Goal: Task Accomplishment & Management: Complete application form

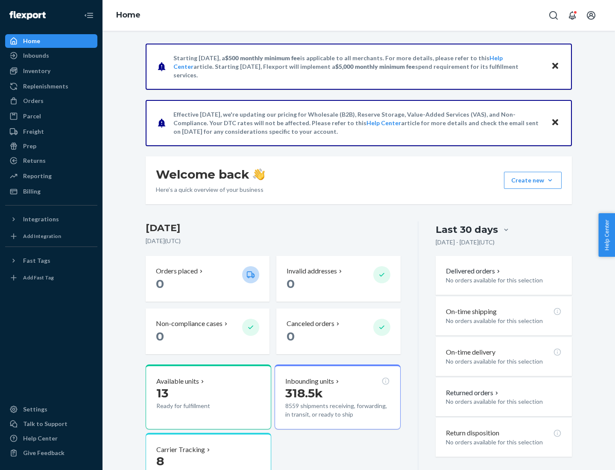
click at [550, 180] on button "Create new Create new inbound Create new order Create new product" at bounding box center [533, 180] width 58 height 17
click at [51, 56] on div "Inbounds" at bounding box center [51, 56] width 91 height 12
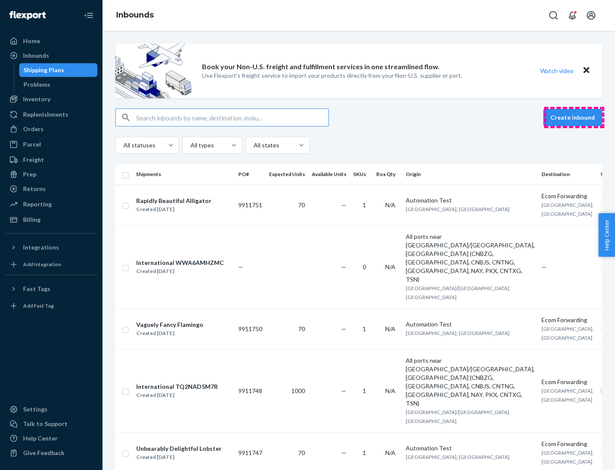
click at [574, 118] on button "Create inbound" at bounding box center [573, 117] width 59 height 17
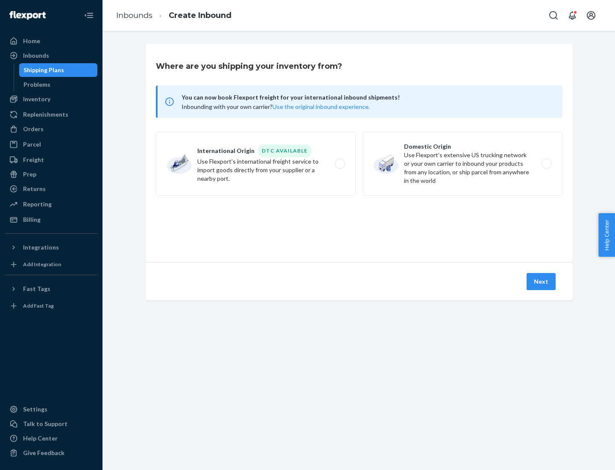
click at [463, 164] on label "Domestic Origin Use Flexport’s extensive US trucking network or your own carrie…" at bounding box center [463, 164] width 200 height 64
click at [547, 164] on input "Domestic Origin Use Flexport’s extensive US trucking network or your own carrie…" at bounding box center [550, 164] width 6 height 6
radio input "true"
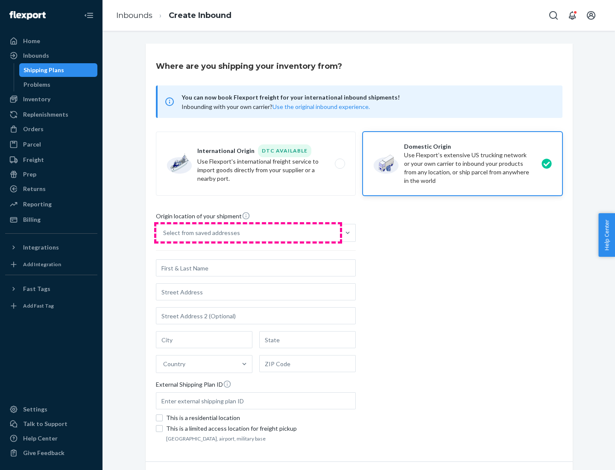
click at [248, 233] on div "Select from saved addresses" at bounding box center [248, 232] width 184 height 17
click at [164, 233] on input "Select from saved addresses" at bounding box center [163, 233] width 1 height 9
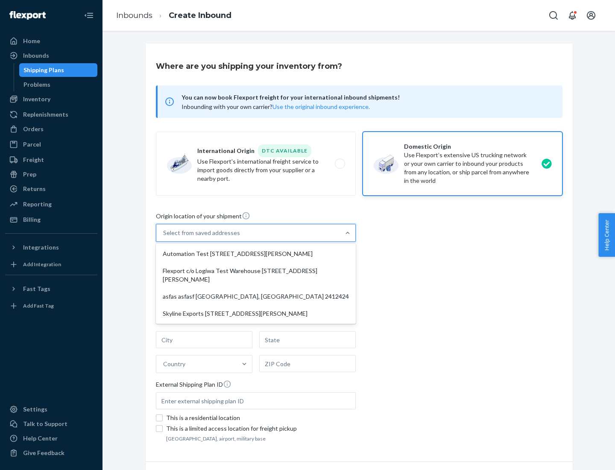
scroll to position [3, 0]
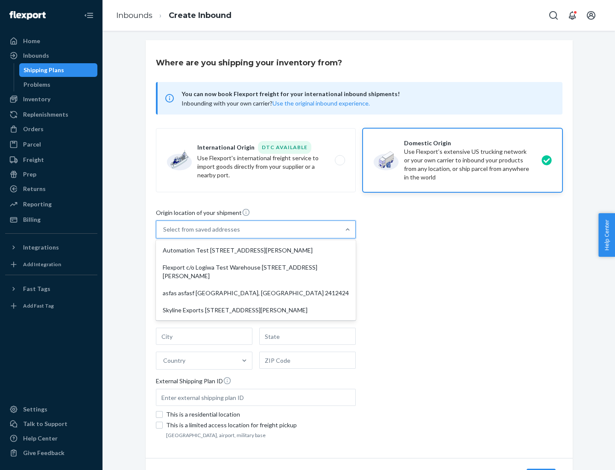
click at [256, 250] on div "Automation Test [STREET_ADDRESS][PERSON_NAME]" at bounding box center [256, 250] width 197 height 17
click at [164, 234] on input "option Automation Test [STREET_ADDRESS][PERSON_NAME] focused, 1 of 4. 4 results…" at bounding box center [163, 229] width 1 height 9
type input "Automation Test"
type input "9th Floor"
type input "[GEOGRAPHIC_DATA]"
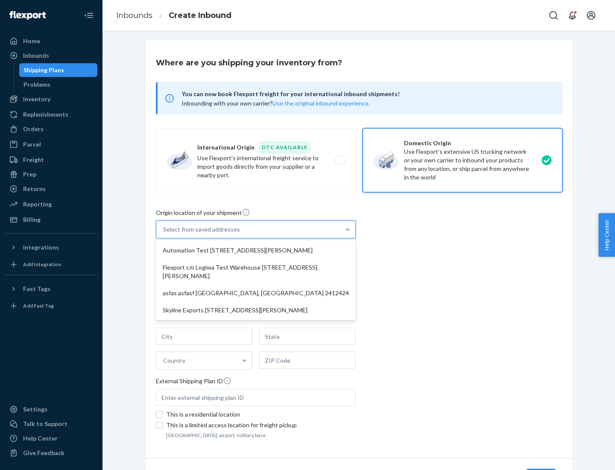
type input "CA"
type input "94104"
type input "[STREET_ADDRESS][PERSON_NAME]"
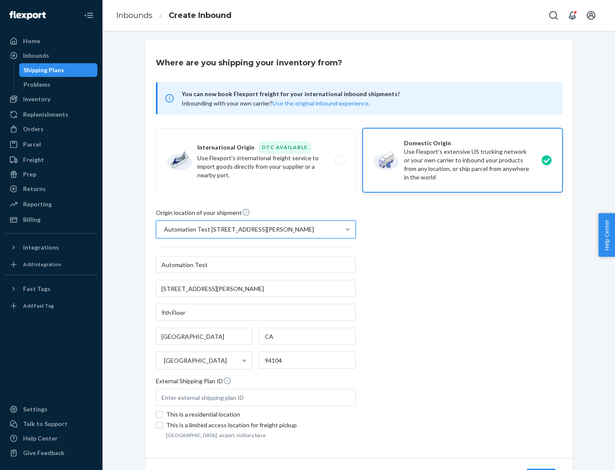
scroll to position [50, 0]
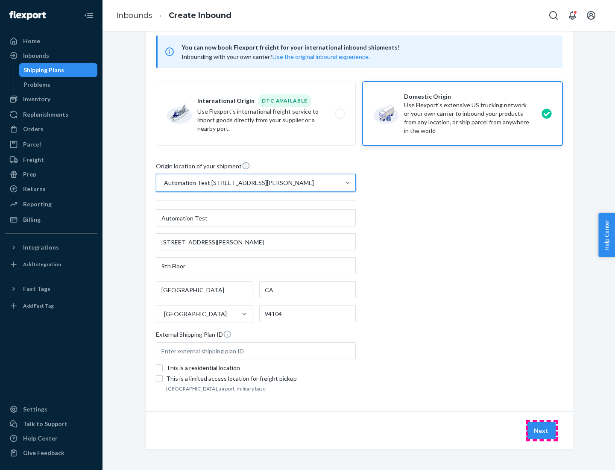
click at [542, 431] on button "Next" at bounding box center [541, 430] width 29 height 17
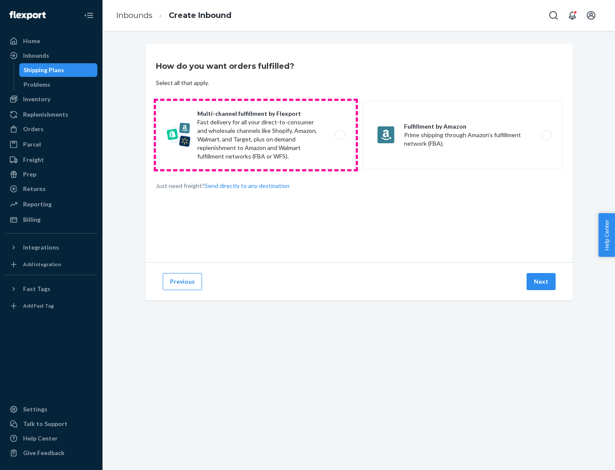
click at [256, 135] on label "Multi-channel fulfillment by Flexport Fast delivery for all your direct-to-cons…" at bounding box center [256, 135] width 200 height 68
click at [340, 135] on input "Multi-channel fulfillment by Flexport Fast delivery for all your direct-to-cons…" at bounding box center [343, 135] width 6 height 6
radio input "true"
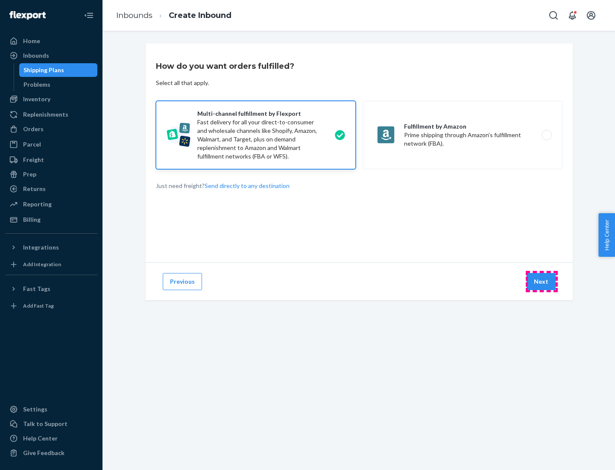
click at [542, 282] on button "Next" at bounding box center [541, 281] width 29 height 17
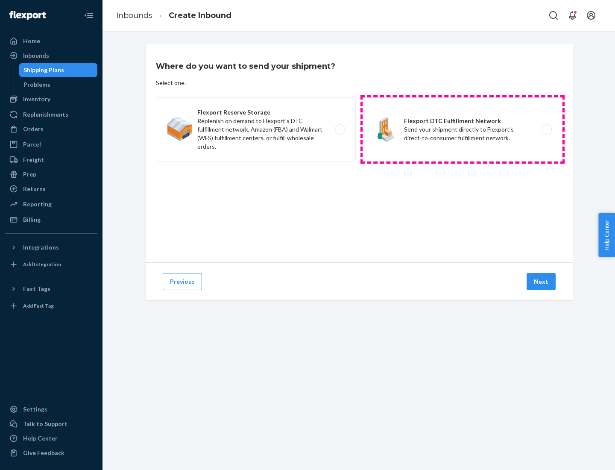
click at [463, 129] on label "Flexport DTC Fulfillment Network Send your shipment directly to Flexport's dire…" at bounding box center [463, 129] width 200 height 64
click at [547, 129] on input "Flexport DTC Fulfillment Network Send your shipment directly to Flexport's dire…" at bounding box center [550, 130] width 6 height 6
radio input "true"
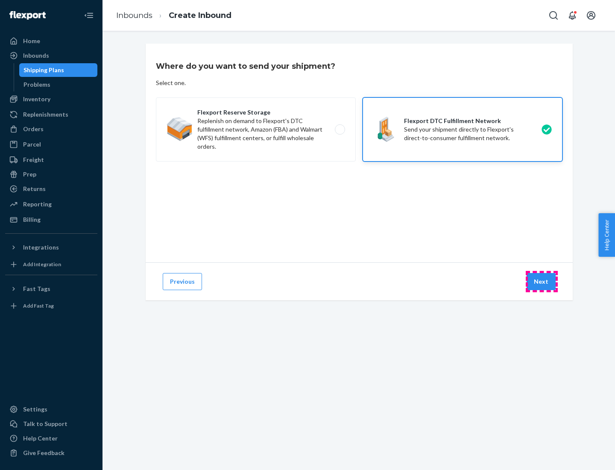
click at [542, 282] on button "Next" at bounding box center [541, 281] width 29 height 17
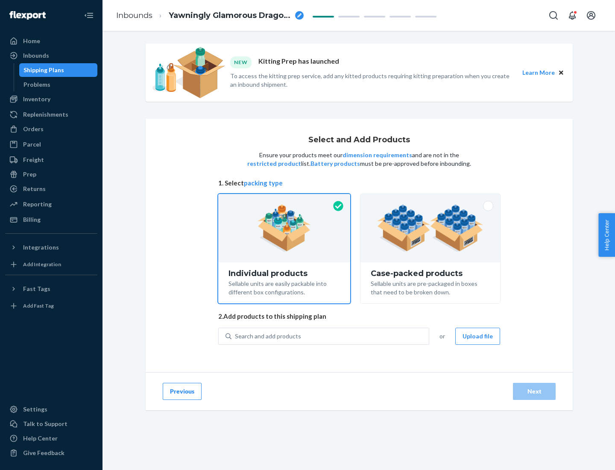
click at [431, 228] on img at bounding box center [430, 228] width 106 height 47
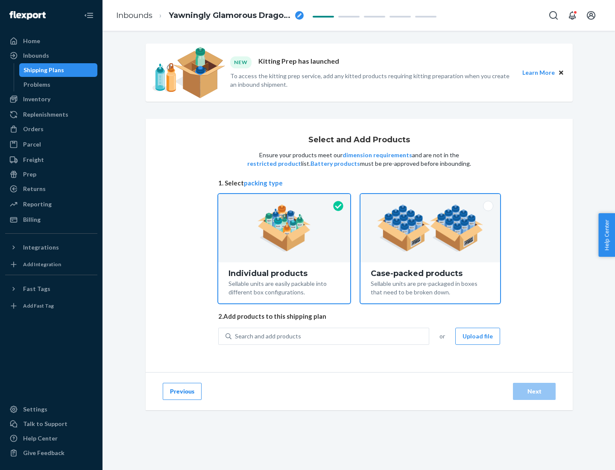
click at [431, 200] on input "Case-packed products Sellable units are pre-packaged in boxes that need to be b…" at bounding box center [431, 197] width 6 height 6
radio input "true"
radio input "false"
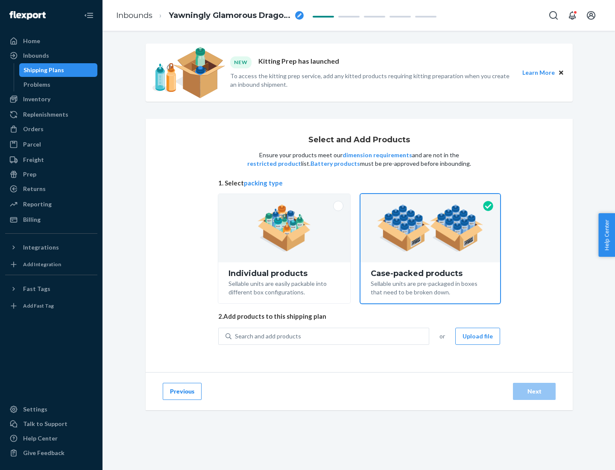
click at [331, 336] on div "Search and add products" at bounding box center [330, 336] width 197 height 15
click at [236, 336] on input "Search and add products" at bounding box center [235, 336] width 1 height 9
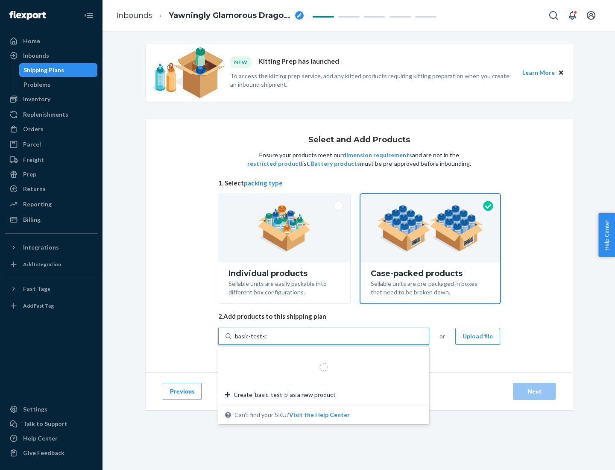
type input "basic-test-product-1"
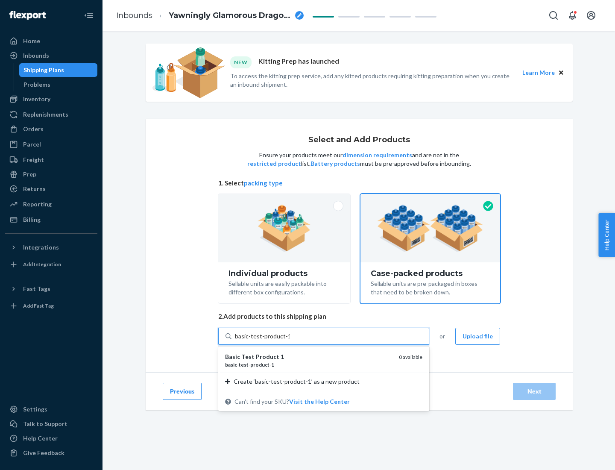
click at [309, 365] on div "basic - test - product - 1" at bounding box center [308, 364] width 167 height 7
click at [290, 341] on input "basic-test-product-1" at bounding box center [262, 336] width 55 height 9
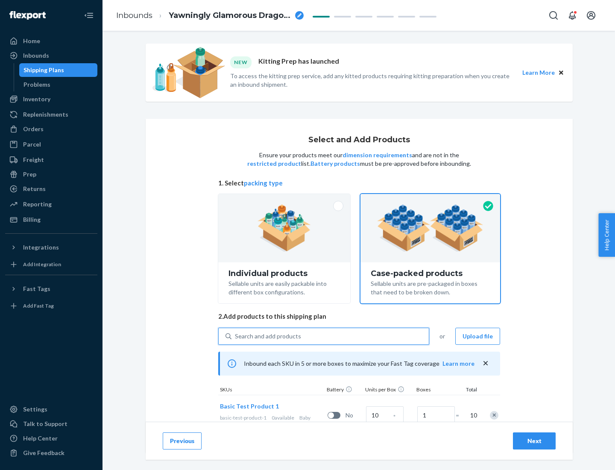
scroll to position [31, 0]
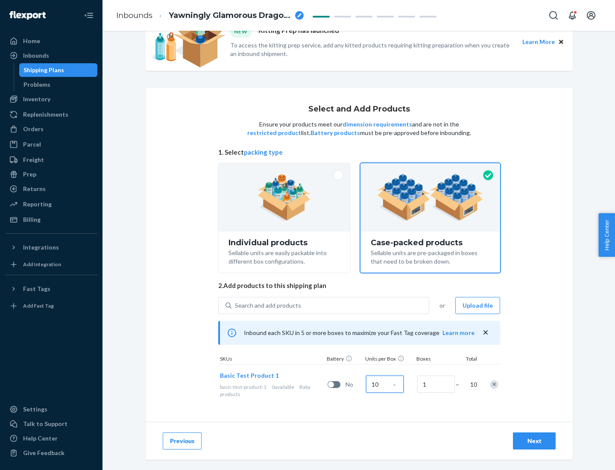
type input "10"
type input "7"
click at [535, 441] on div "Next" at bounding box center [535, 441] width 28 height 9
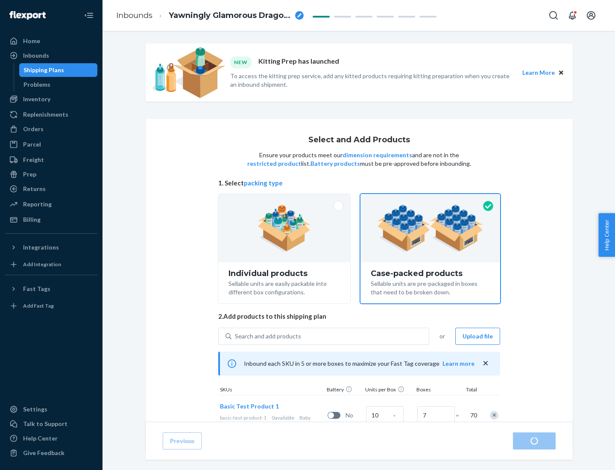
radio input "true"
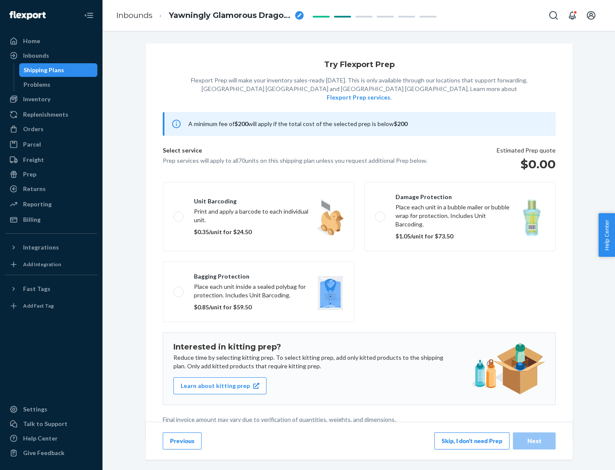
scroll to position [2, 0]
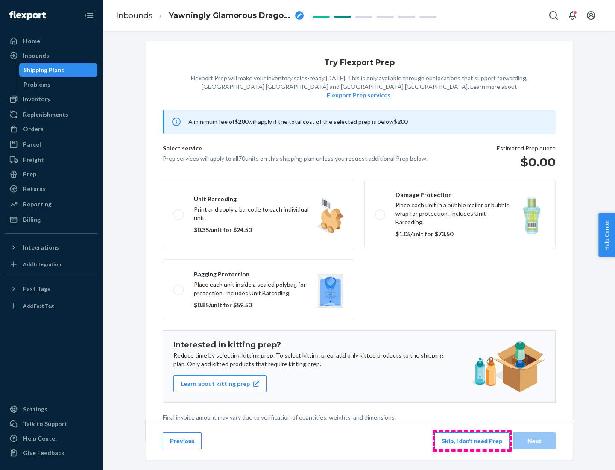
click at [472, 441] on button "Skip, I don't need Prep" at bounding box center [472, 440] width 75 height 17
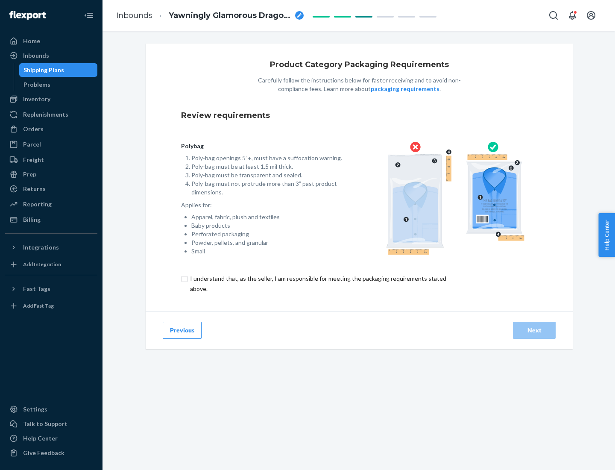
click at [318, 283] on input "checkbox" at bounding box center [323, 284] width 284 height 21
checkbox input "true"
click at [535, 330] on div "Next" at bounding box center [535, 330] width 28 height 9
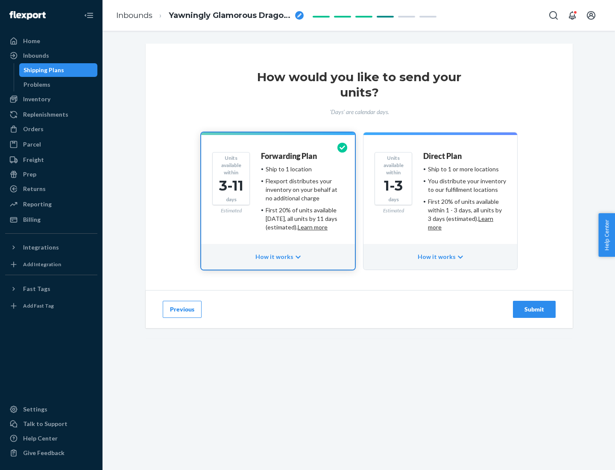
click at [441, 195] on ul "Ship to 1 or more locations You distribute your inventory to our fulfillment lo…" at bounding box center [465, 198] width 83 height 67
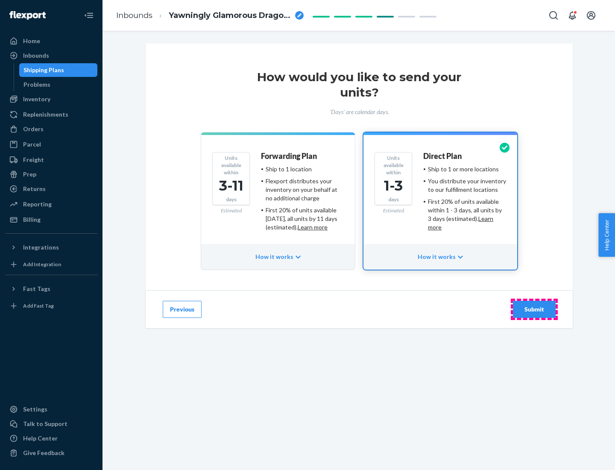
click at [535, 309] on div "Submit" at bounding box center [535, 309] width 28 height 9
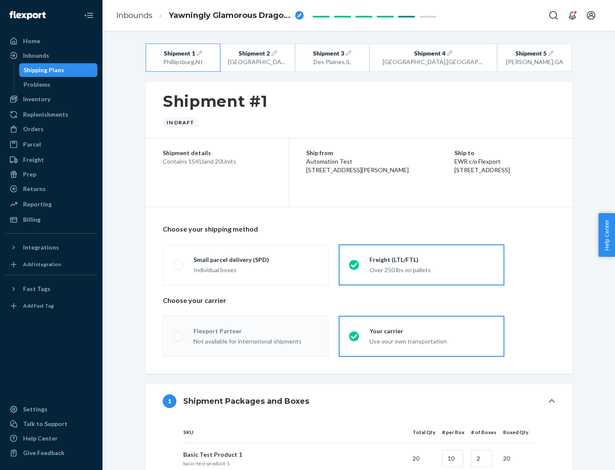
radio input "true"
radio input "false"
radio input "true"
radio input "false"
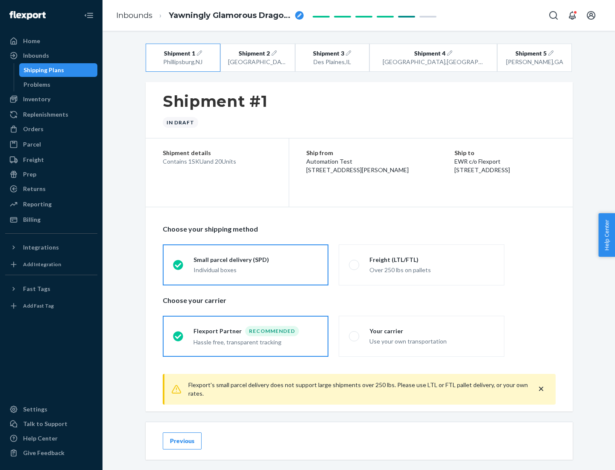
scroll to position [9, 0]
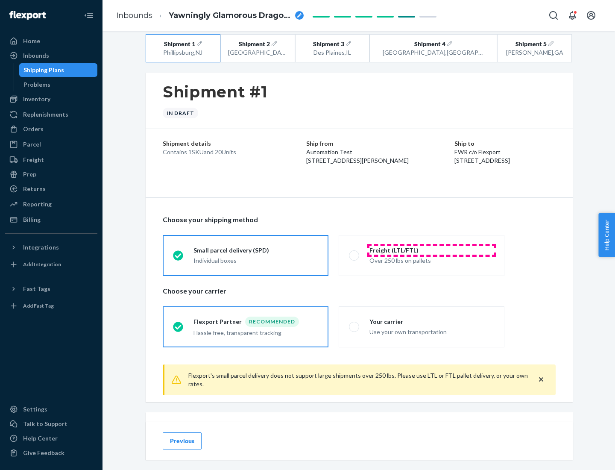
click at [432, 250] on div "Freight (LTL/FTL)" at bounding box center [432, 250] width 125 height 9
click at [355, 253] on input "Freight (LTL/FTL) Over 250 lbs on pallets" at bounding box center [352, 256] width 6 height 6
radio input "true"
radio input "false"
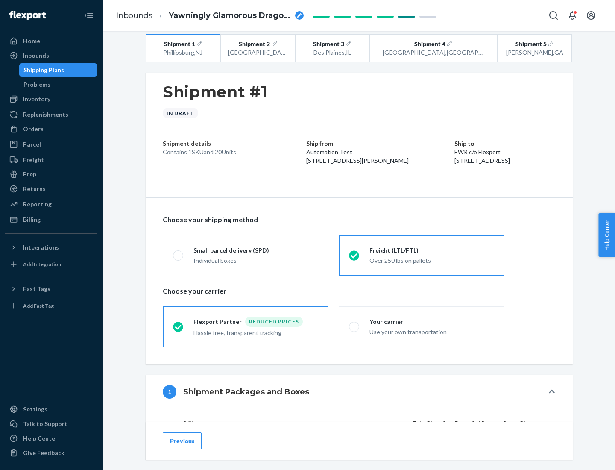
scroll to position [81, 0]
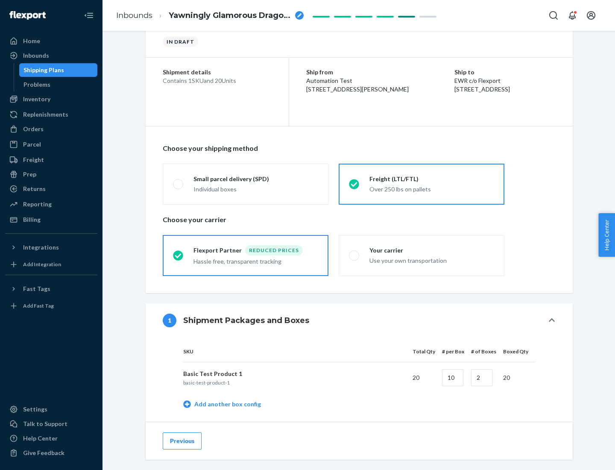
click at [432, 250] on div "Your carrier" at bounding box center [432, 250] width 125 height 9
click at [355, 253] on input "Your carrier Use your own transportation" at bounding box center [352, 256] width 6 height 6
radio input "true"
radio input "false"
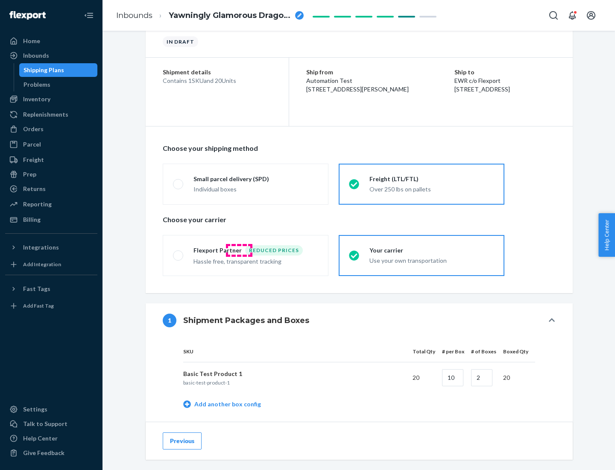
scroll to position [270, 0]
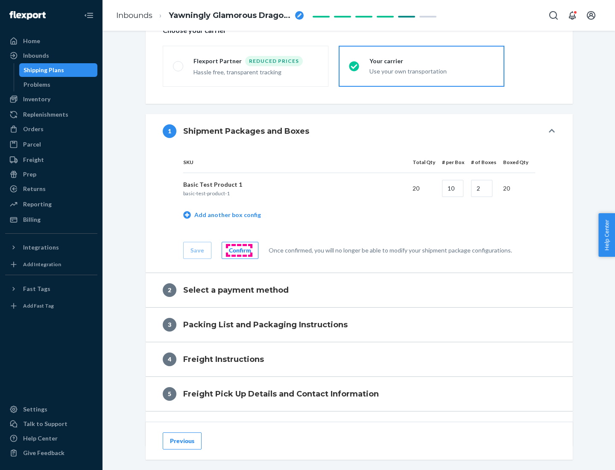
click at [239, 250] on div "Confirm" at bounding box center [240, 250] width 22 height 9
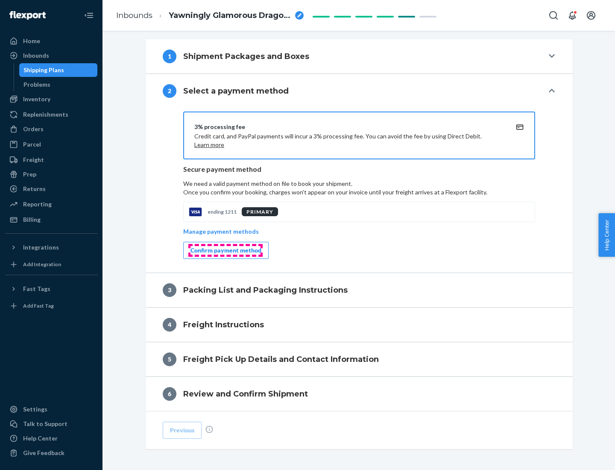
click at [225, 250] on div "Confirm payment method" at bounding box center [226, 250] width 71 height 9
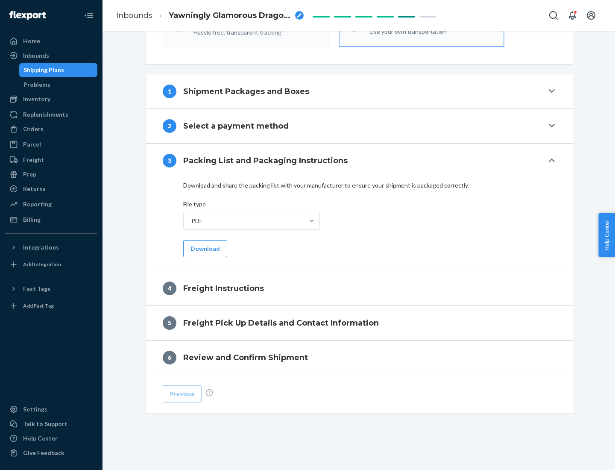
scroll to position [308, 0]
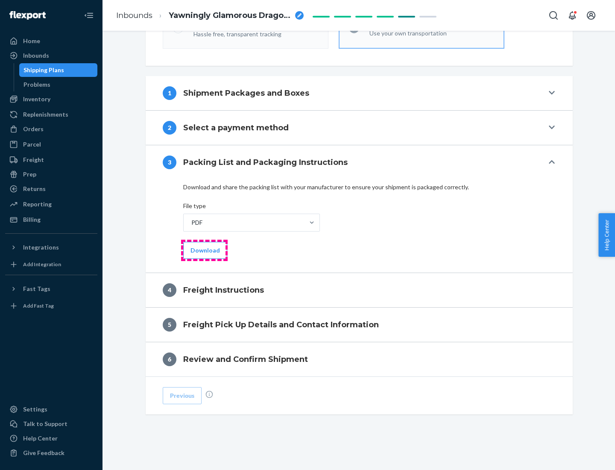
click at [204, 250] on button "Download" at bounding box center [205, 250] width 44 height 17
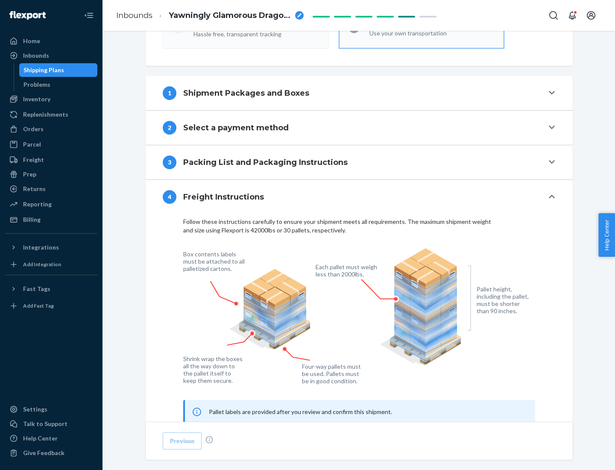
scroll to position [517, 0]
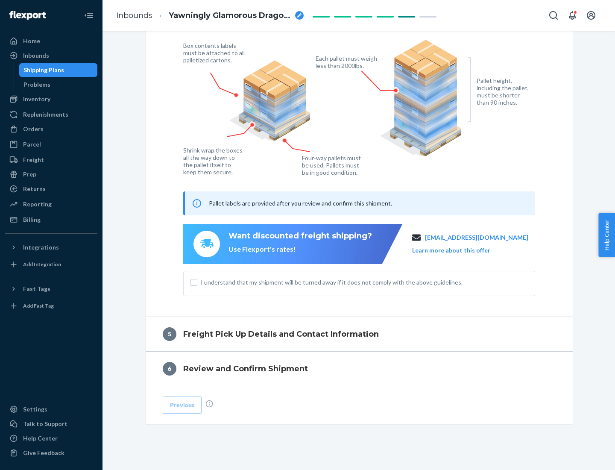
click at [462, 250] on button "Learn more about this offer" at bounding box center [451, 250] width 78 height 9
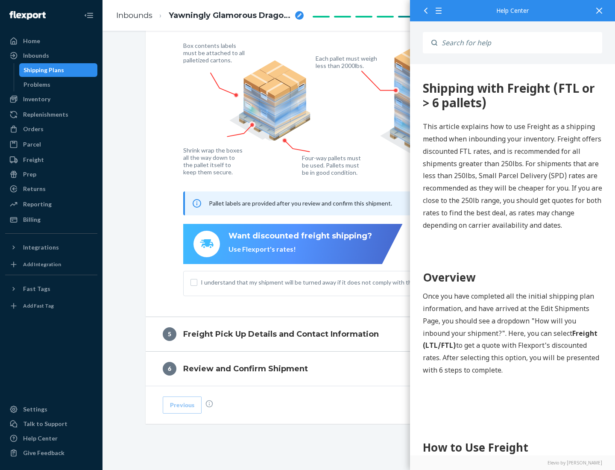
scroll to position [0, 0]
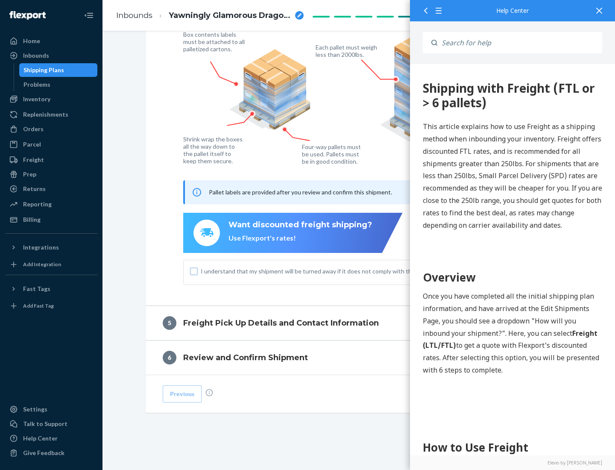
click at [194, 271] on input "I understand that my shipment will be turned away if it does not comply with th…" at bounding box center [194, 271] width 7 height 7
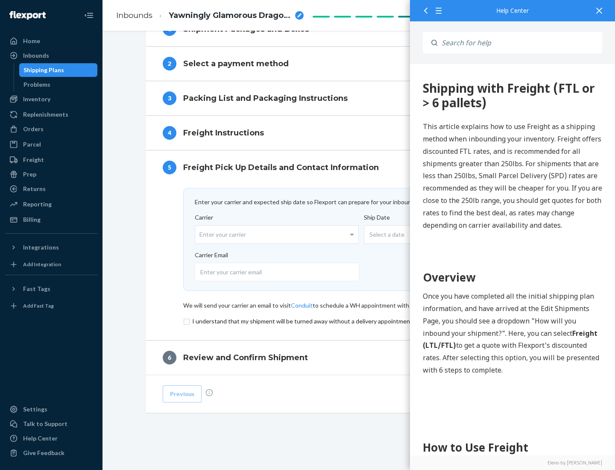
click at [359, 321] on input "checkbox" at bounding box center [359, 321] width 352 height 10
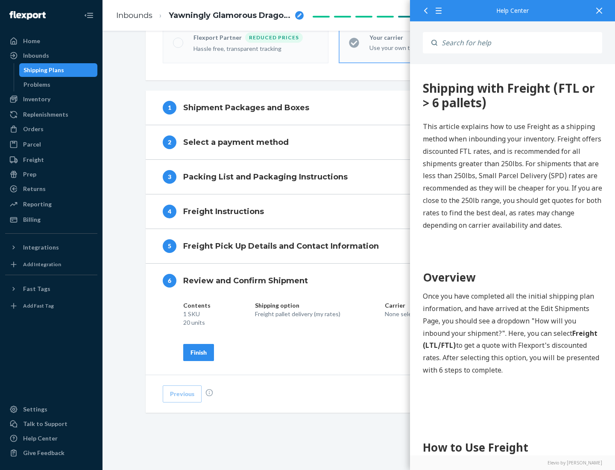
scroll to position [294, 0]
click at [199, 352] on div "Finish" at bounding box center [199, 352] width 16 height 9
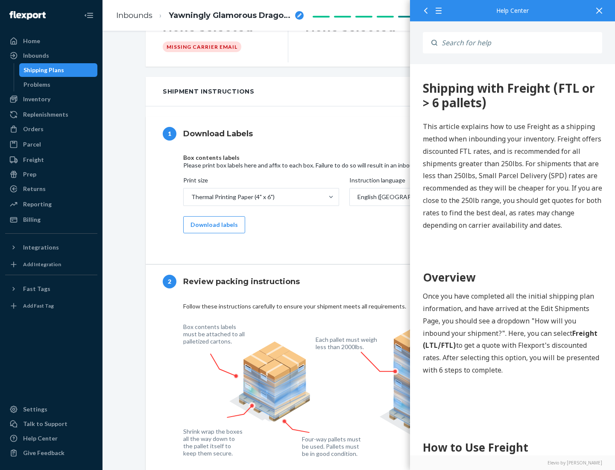
scroll to position [0, 0]
